Goal: Entertainment & Leisure: Consume media (video, audio)

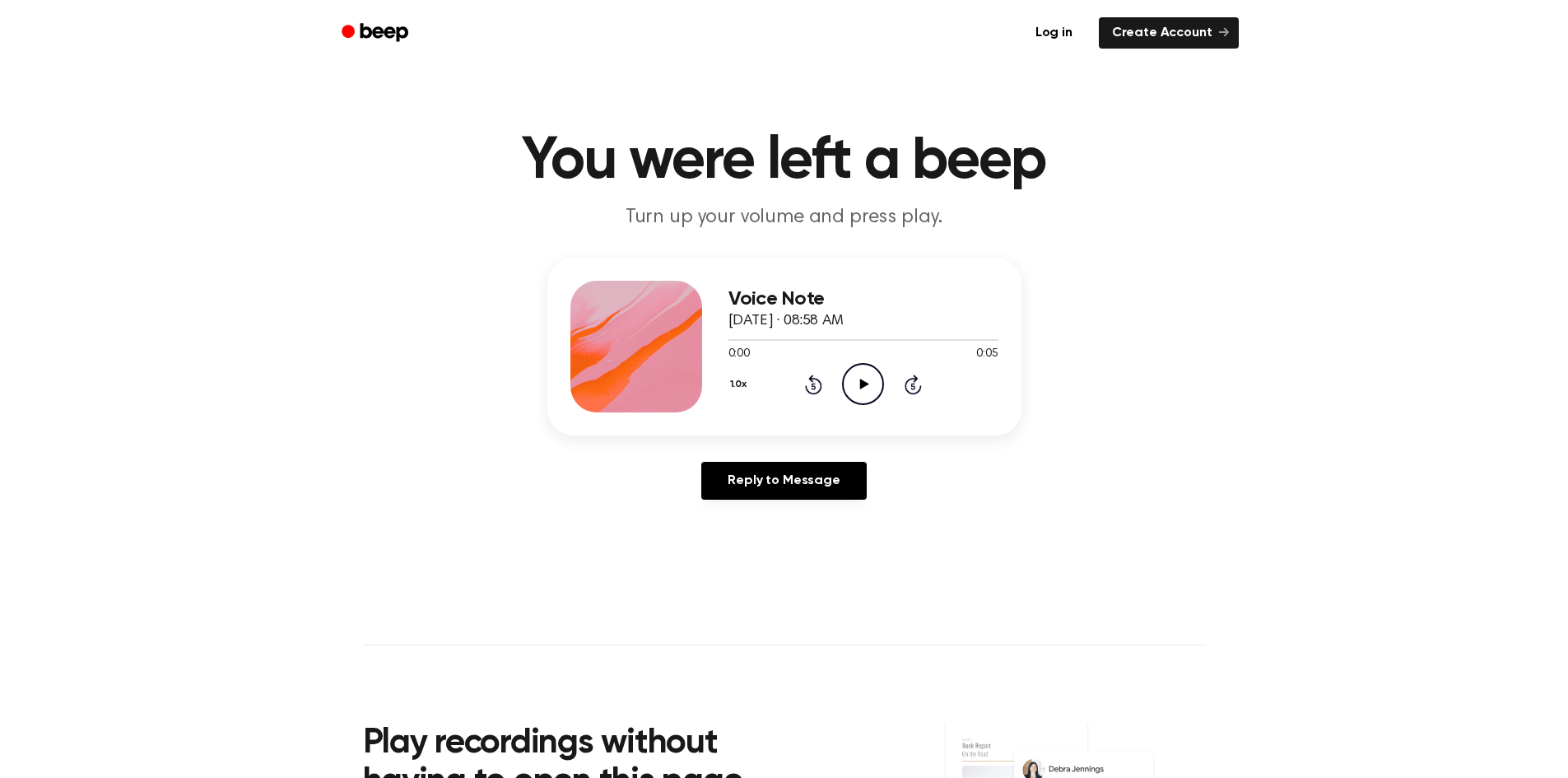
click at [867, 383] on icon at bounding box center [865, 383] width 9 height 10
click at [866, 382] on icon at bounding box center [863, 383] width 8 height 10
click at [856, 382] on icon "Play Audio" at bounding box center [863, 384] width 42 height 42
